Goal: Complete application form

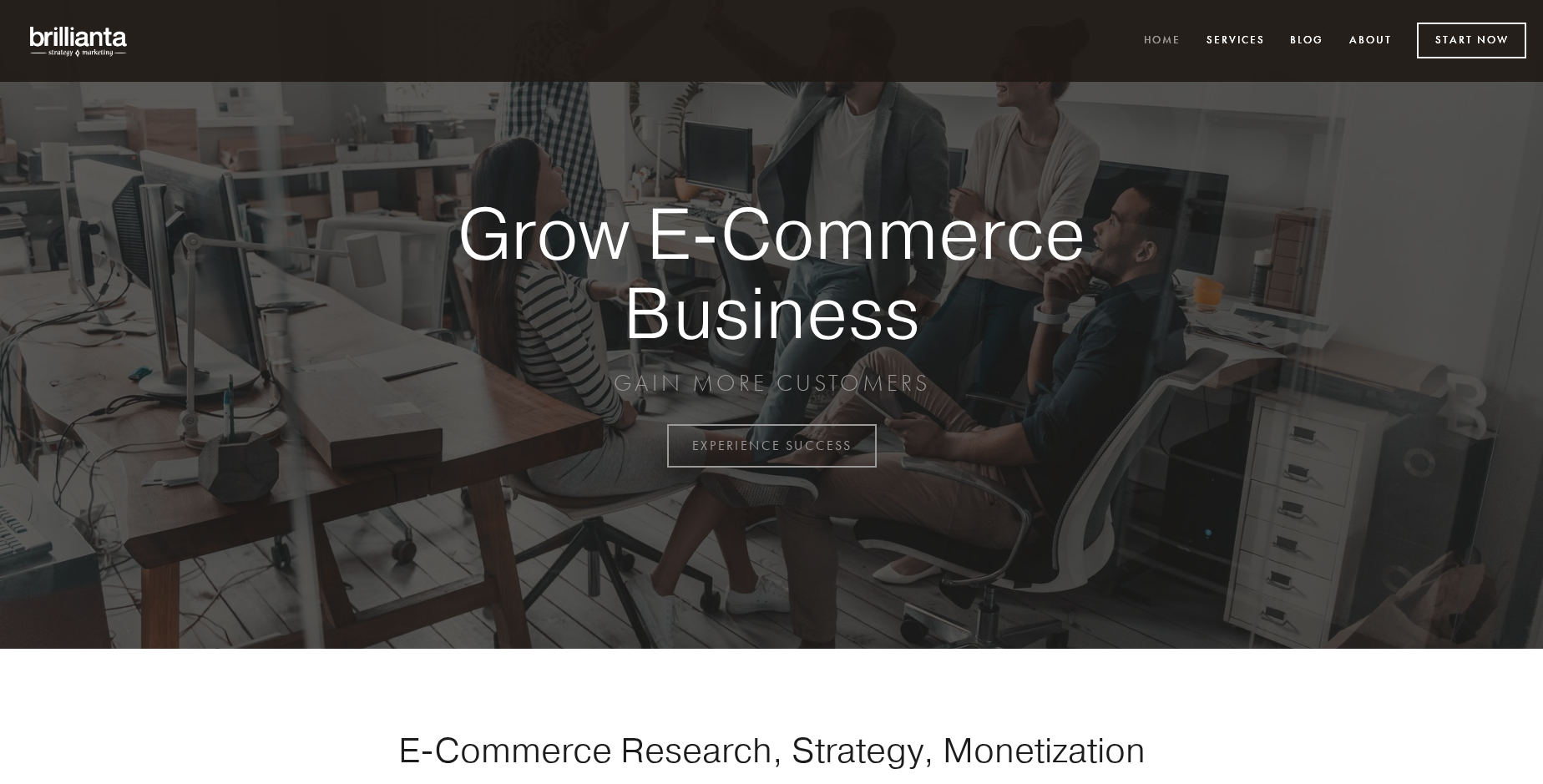
scroll to position [4376, 0]
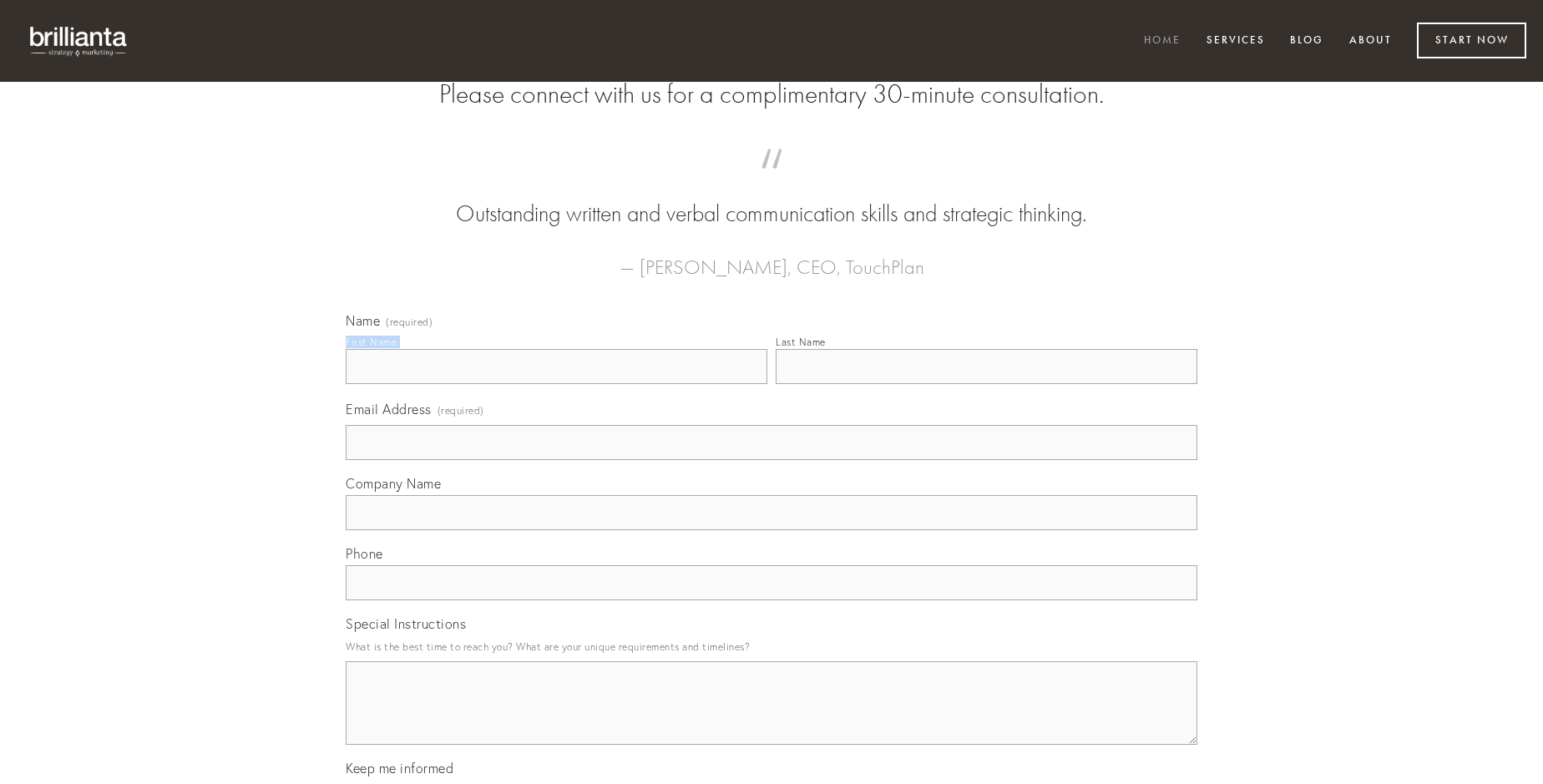
type input "[PERSON_NAME]"
click at [986, 384] on input "Last Name" at bounding box center [986, 366] width 422 height 35
type input "[PERSON_NAME]"
click at [772, 460] on input "Email Address (required)" at bounding box center [772, 442] width 852 height 35
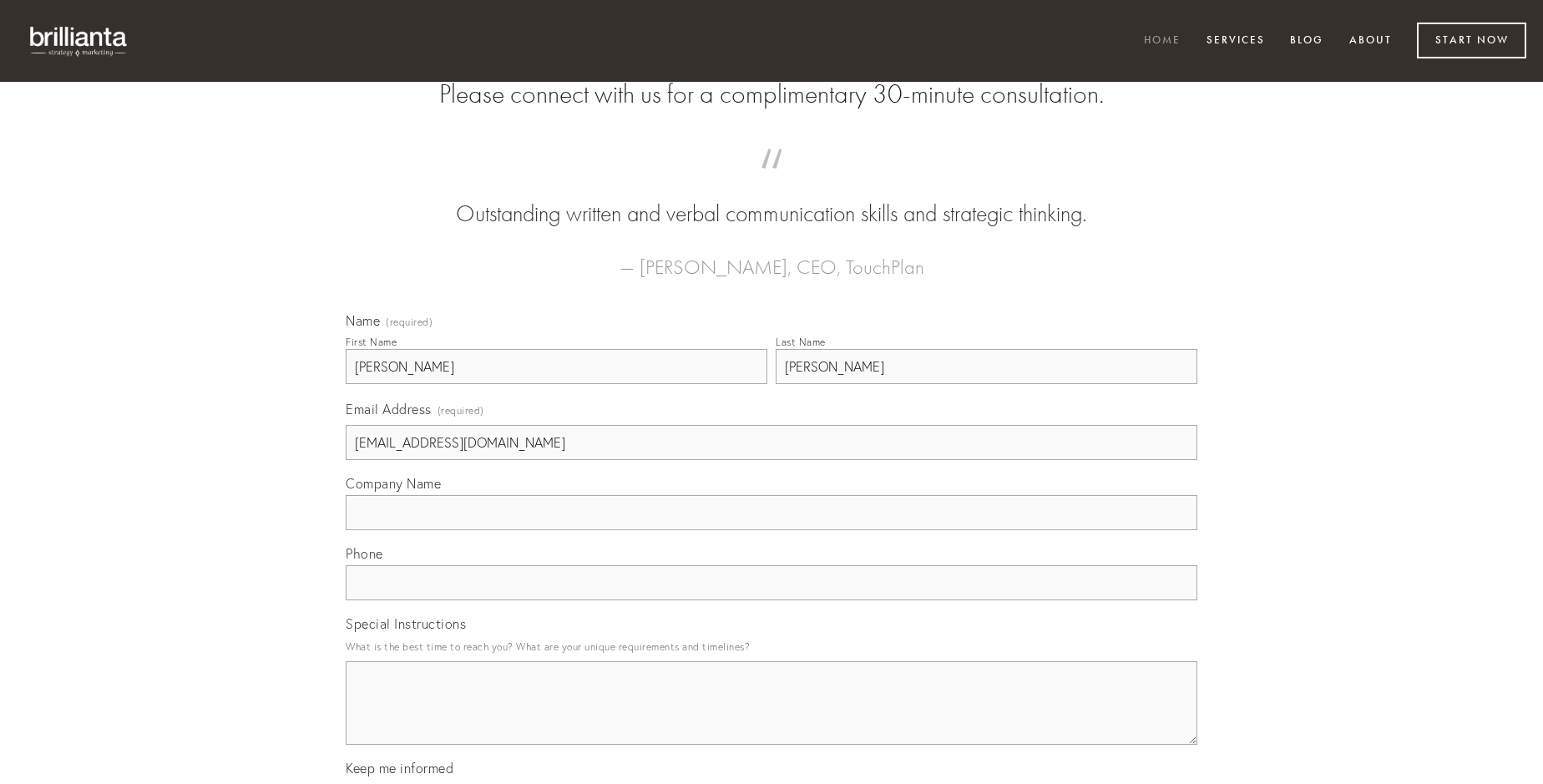
type input "[EMAIL_ADDRESS][DOMAIN_NAME]"
click at [772, 530] on input "Company Name" at bounding box center [772, 513] width 852 height 35
type input "adiuvo"
click at [772, 600] on input "text" at bounding box center [772, 582] width 852 height 35
click at [772, 718] on textarea "Special Instructions" at bounding box center [772, 703] width 852 height 83
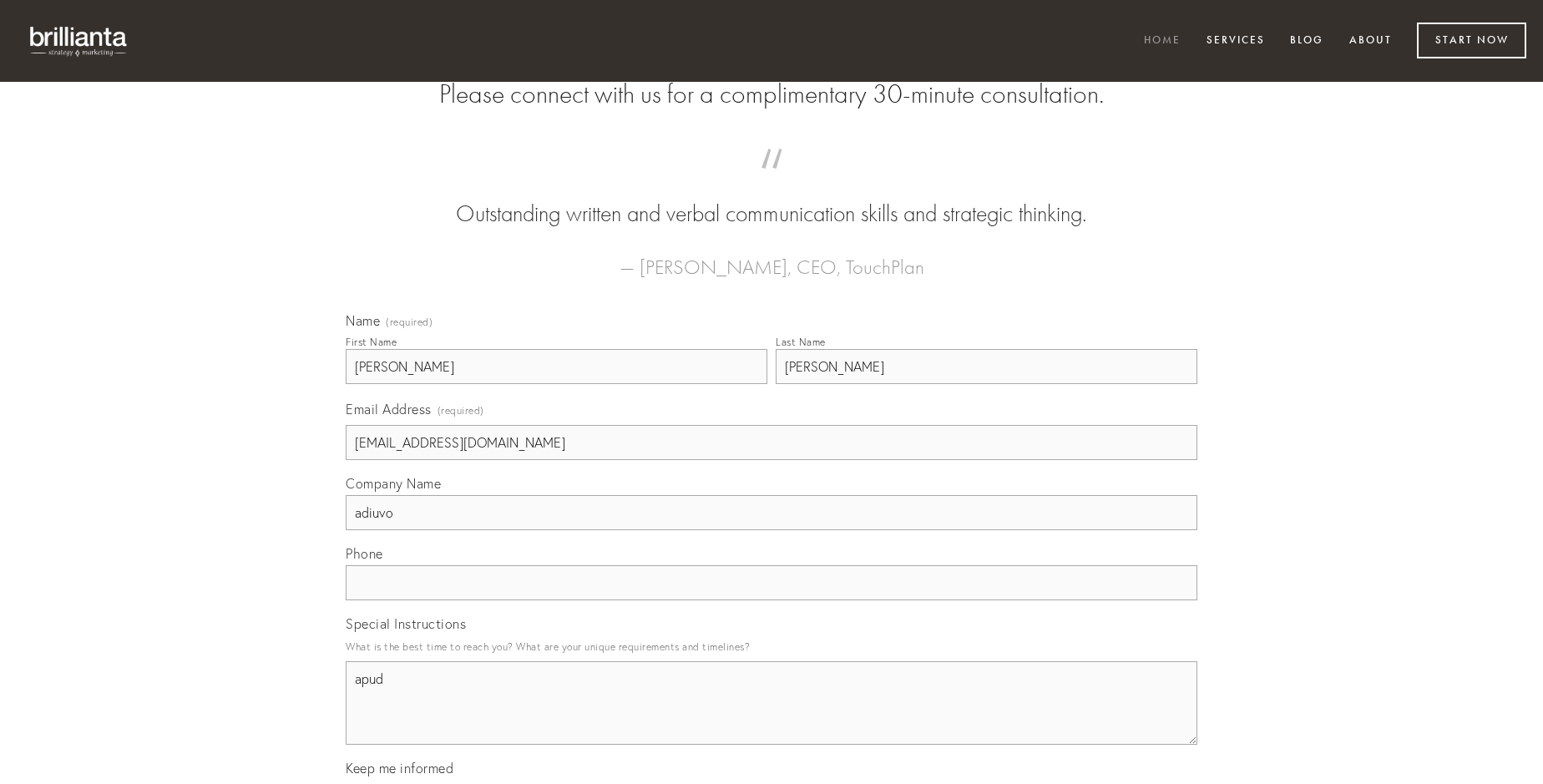
type textarea "apud"
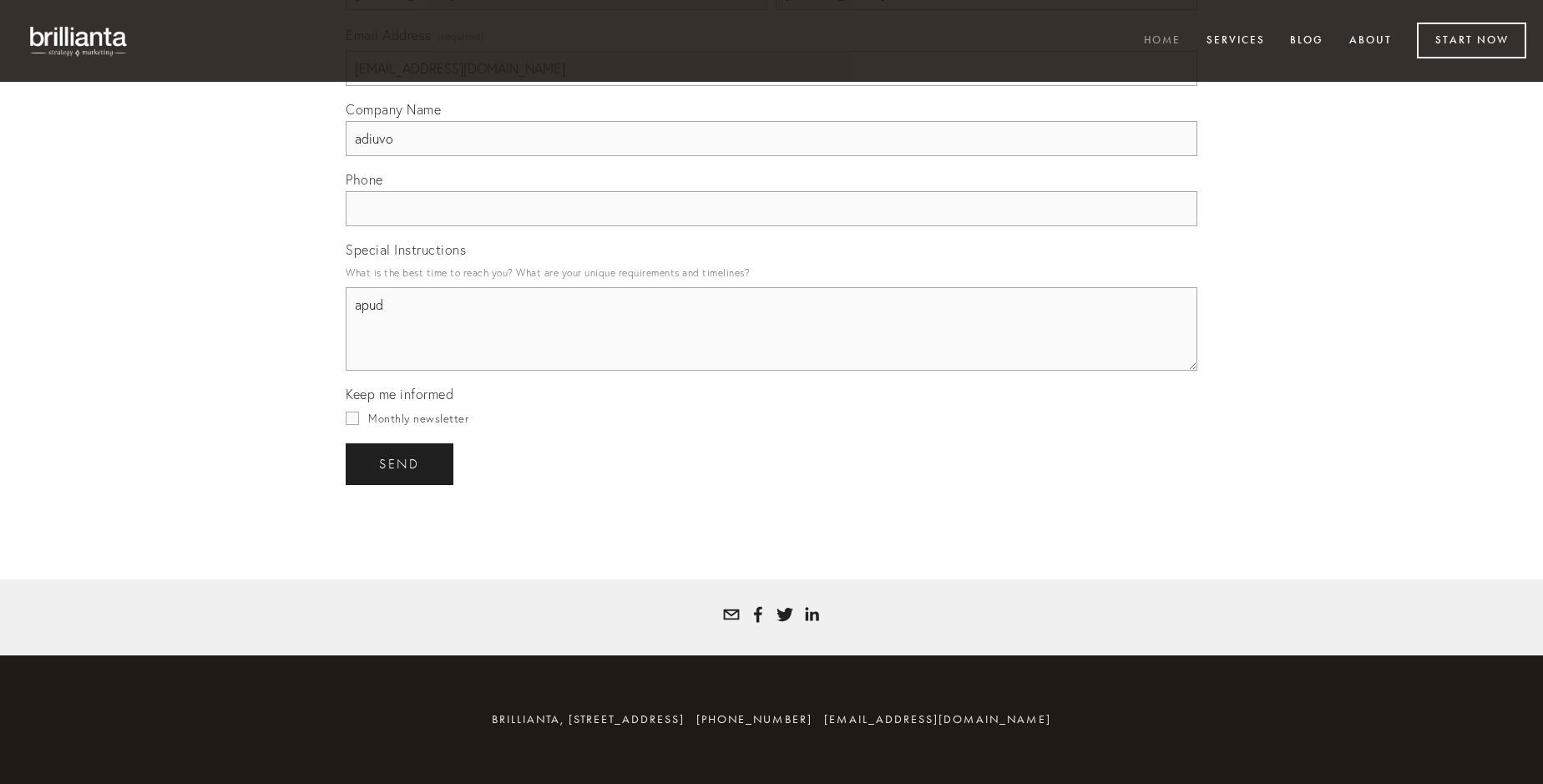
click at [401, 463] on span "send" at bounding box center [399, 464] width 41 height 16
